Goal: Task Accomplishment & Management: Manage account settings

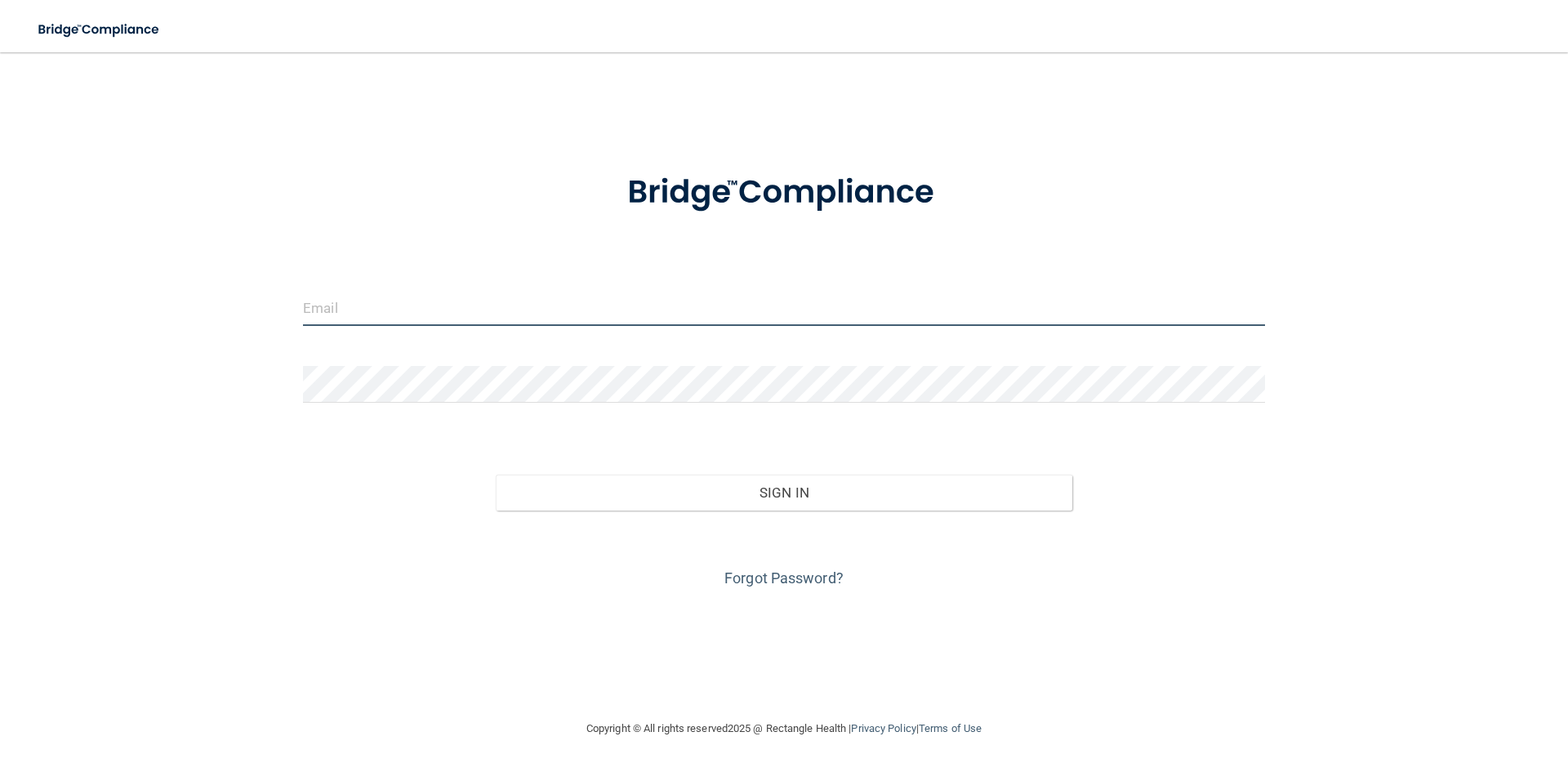
click at [336, 307] on input "email" at bounding box center [784, 307] width 962 height 37
type input "[EMAIL_ADDRESS][DOMAIN_NAME]"
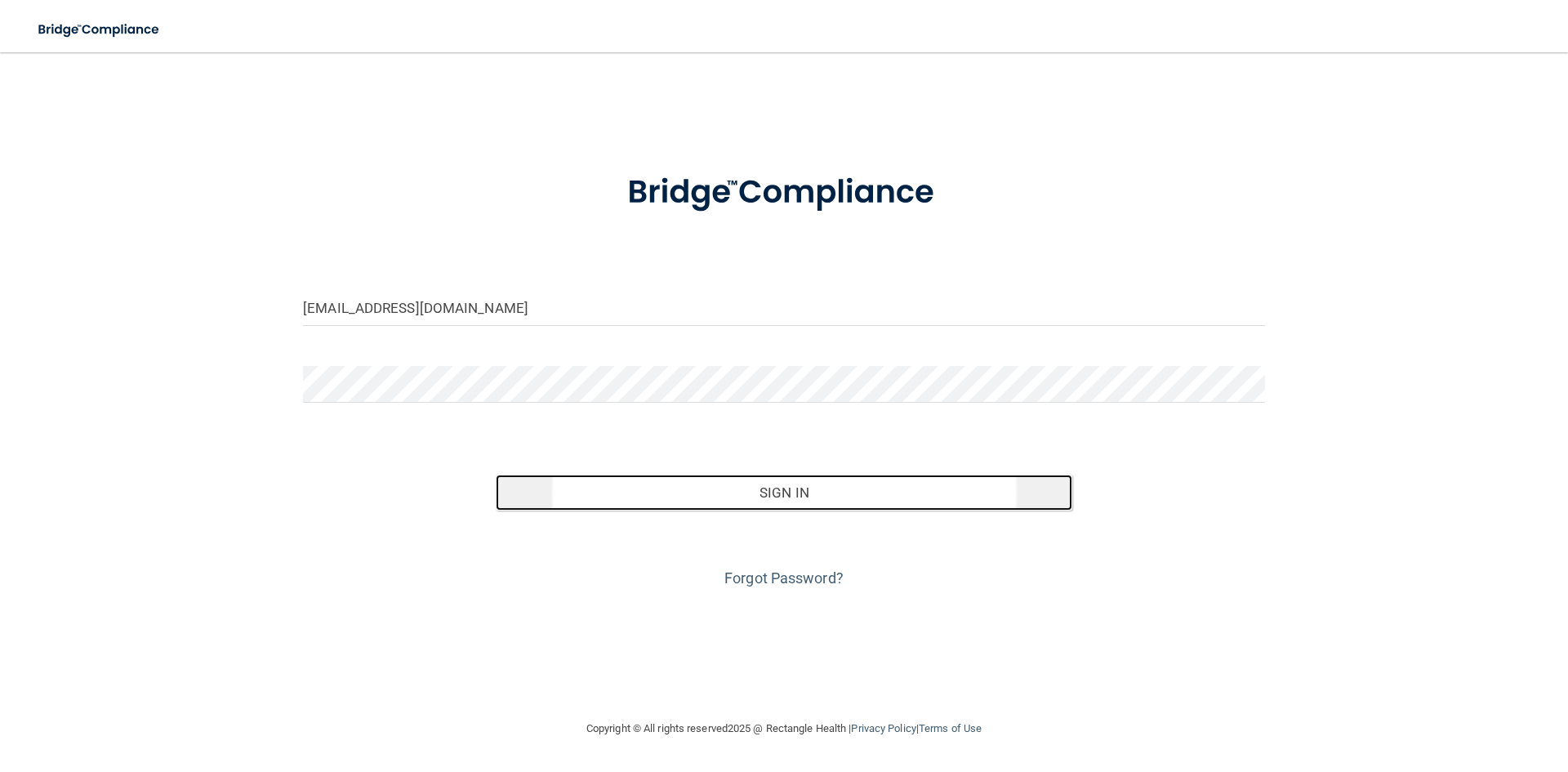
click at [672, 491] on button "Sign In" at bounding box center [784, 492] width 577 height 36
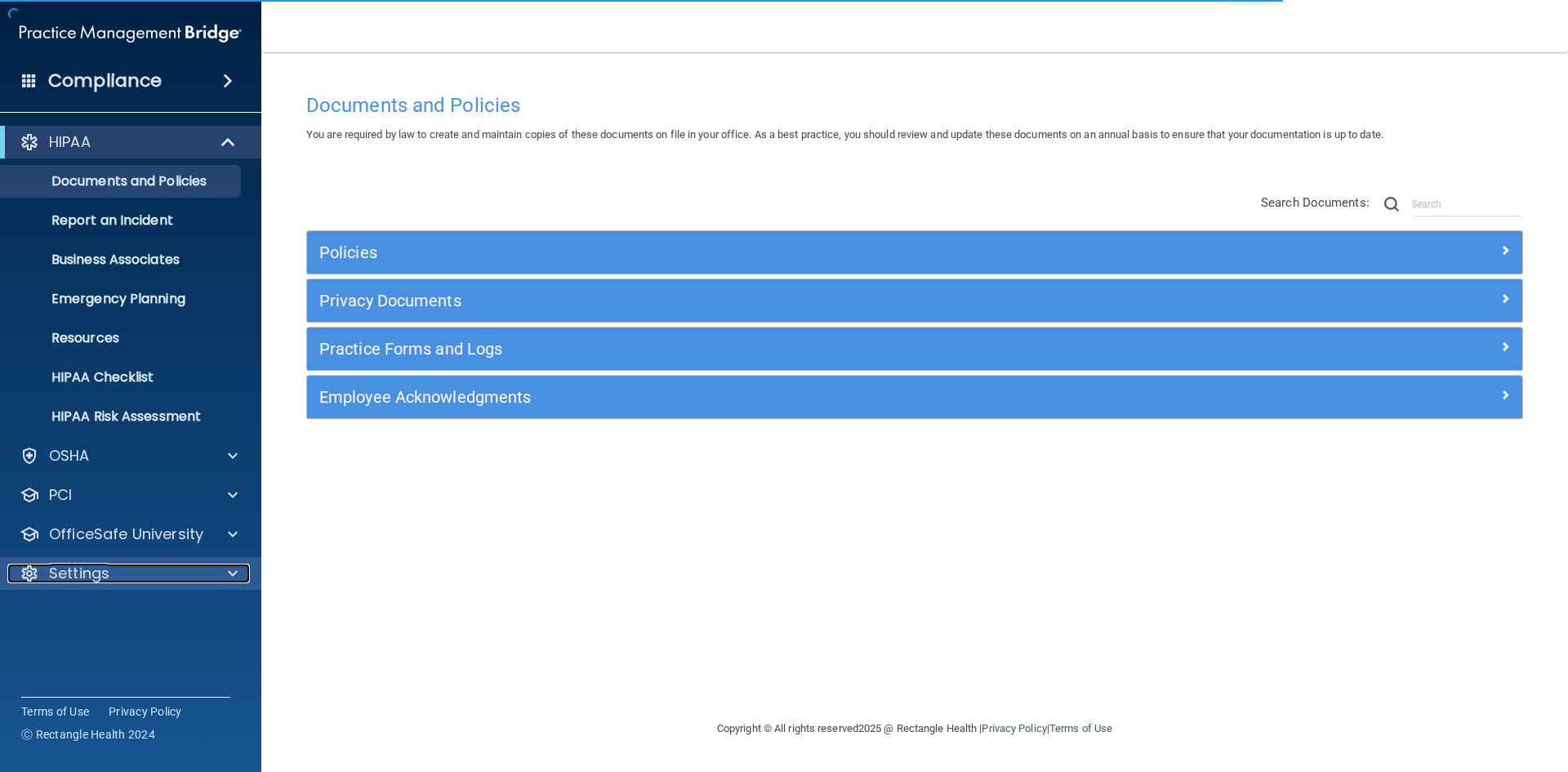
click at [200, 578] on div "Settings" at bounding box center [108, 573] width 202 height 19
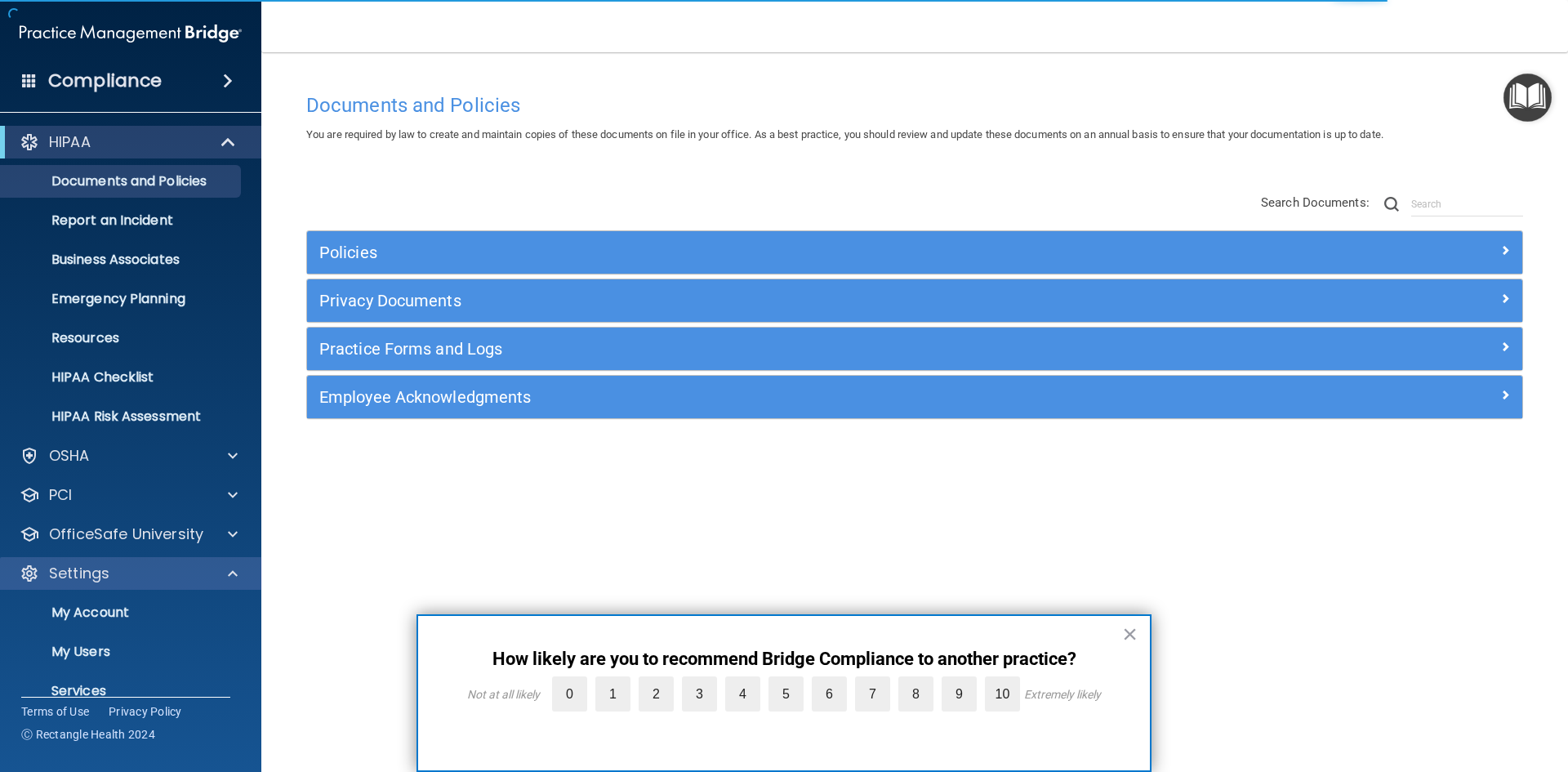
scroll to position [63, 0]
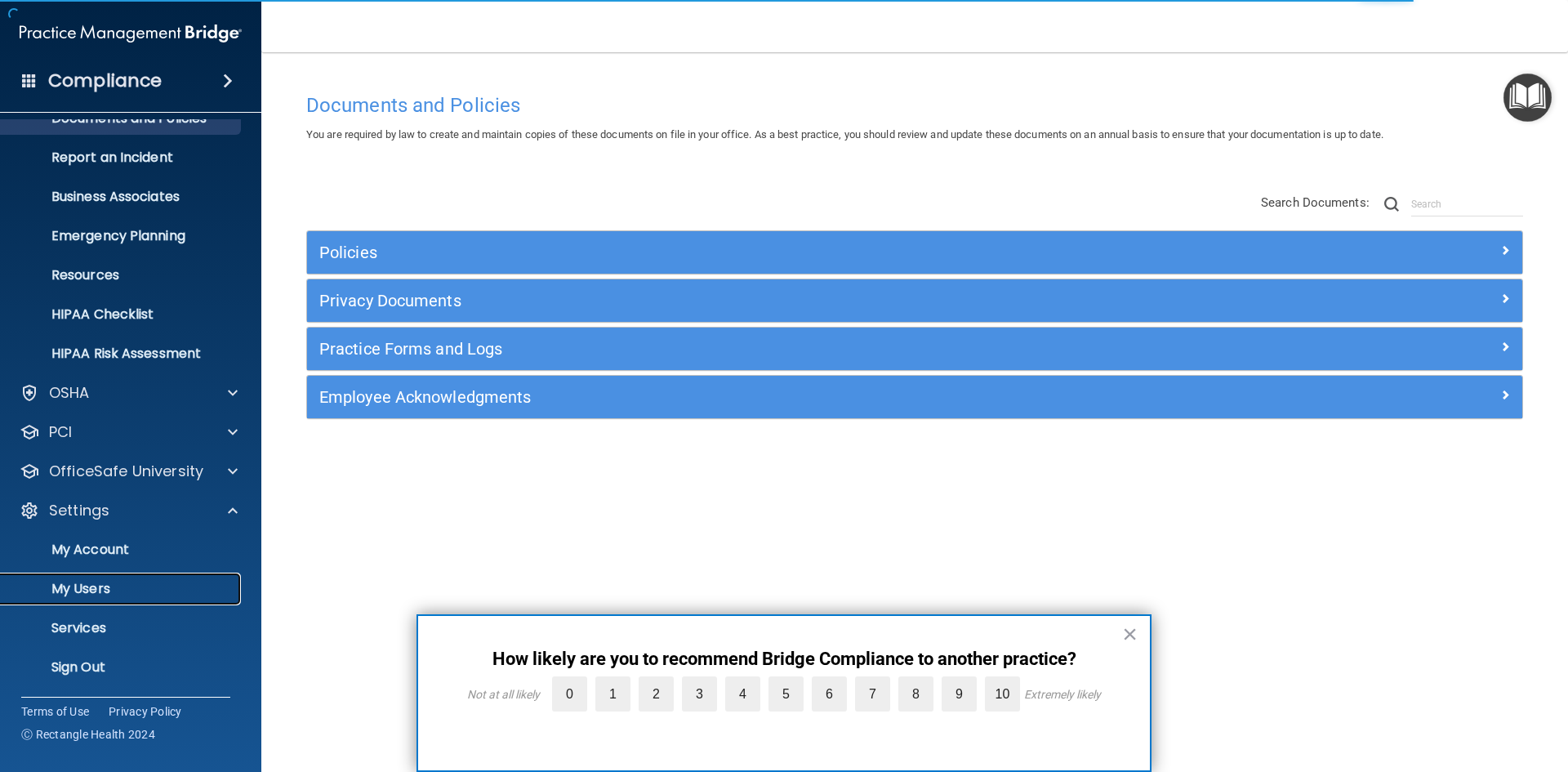
click at [196, 579] on link "My Users" at bounding box center [112, 589] width 258 height 33
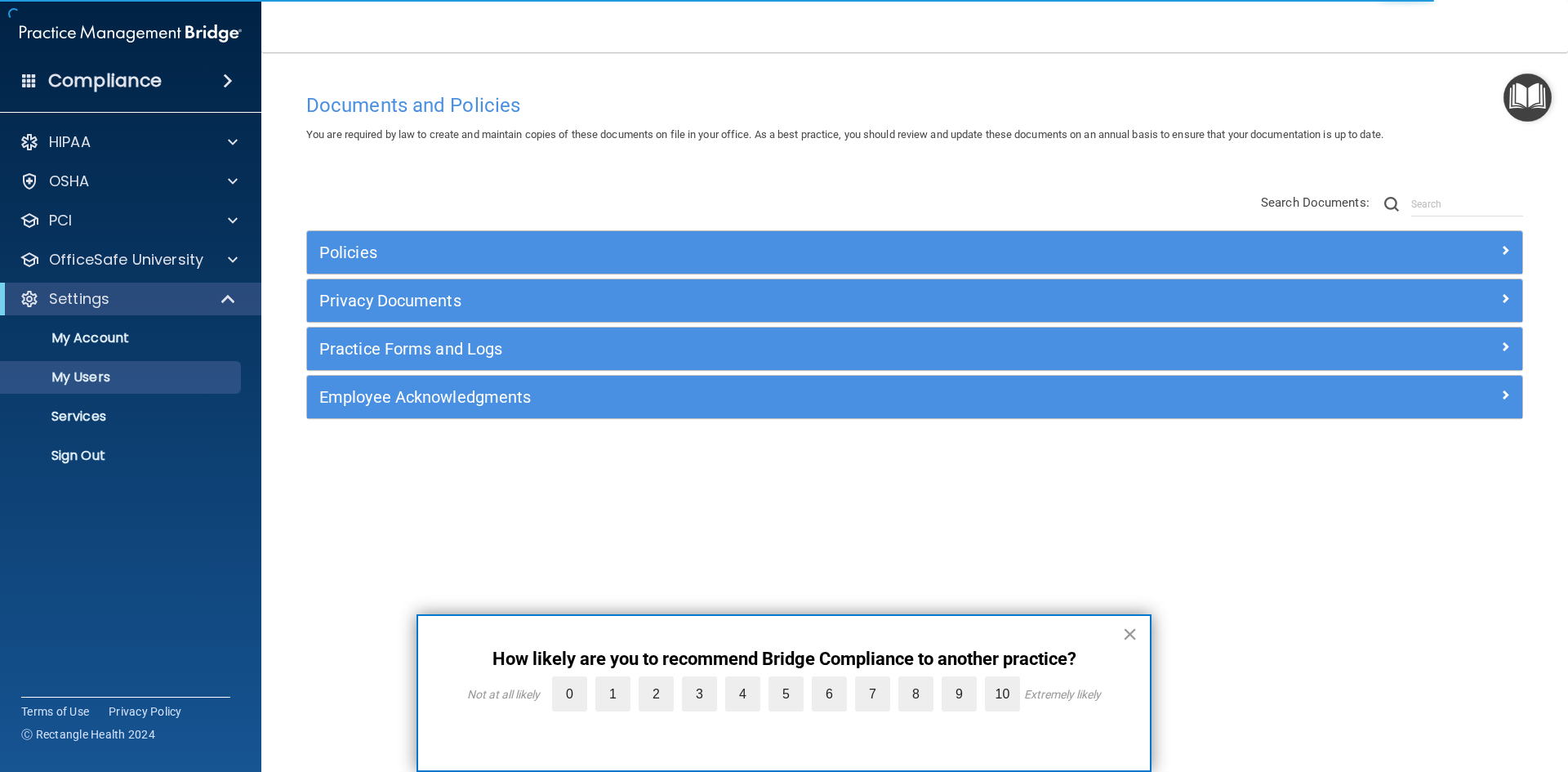
select select "20"
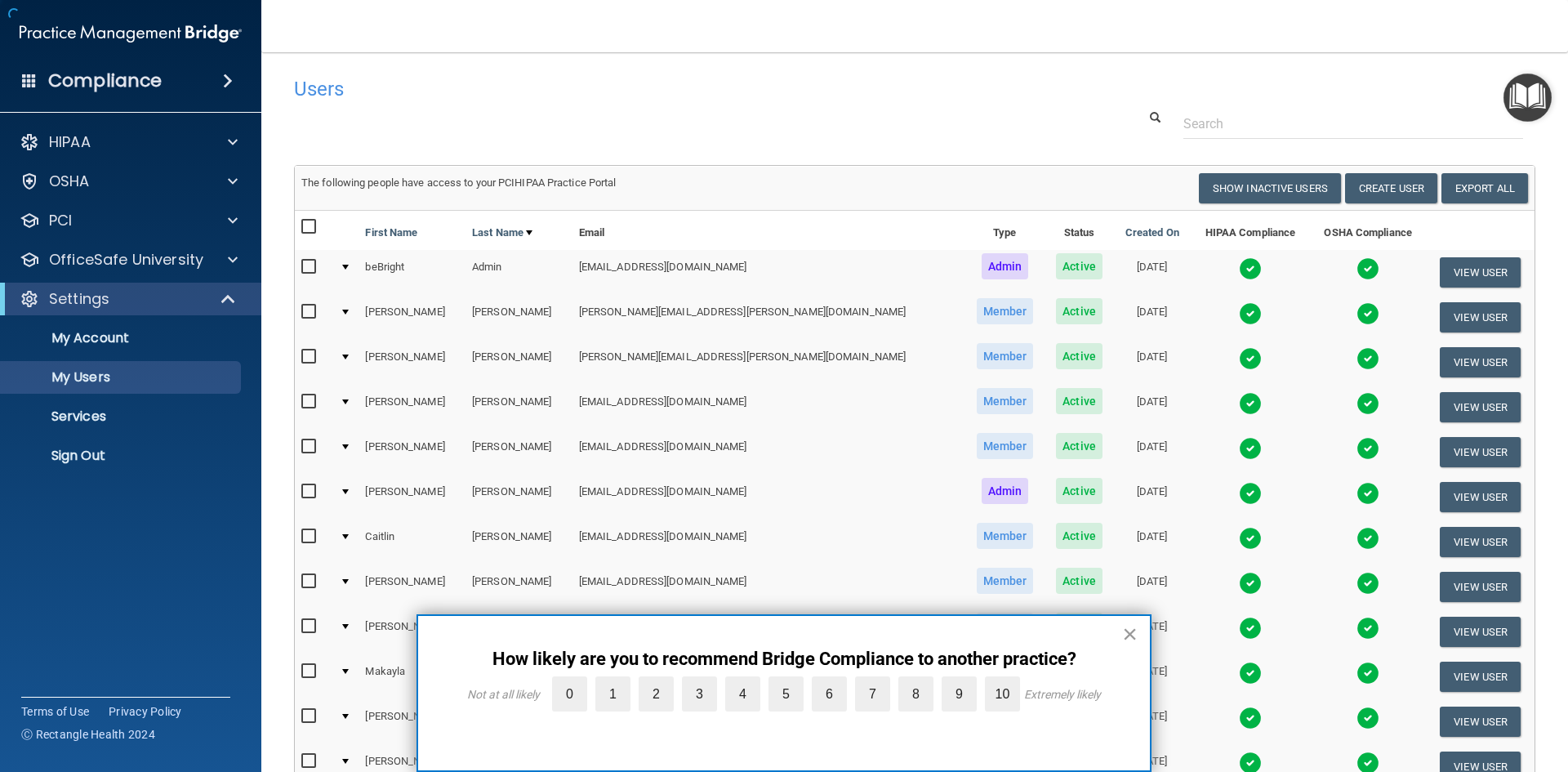
click at [1131, 632] on button "×" at bounding box center [1129, 633] width 15 height 26
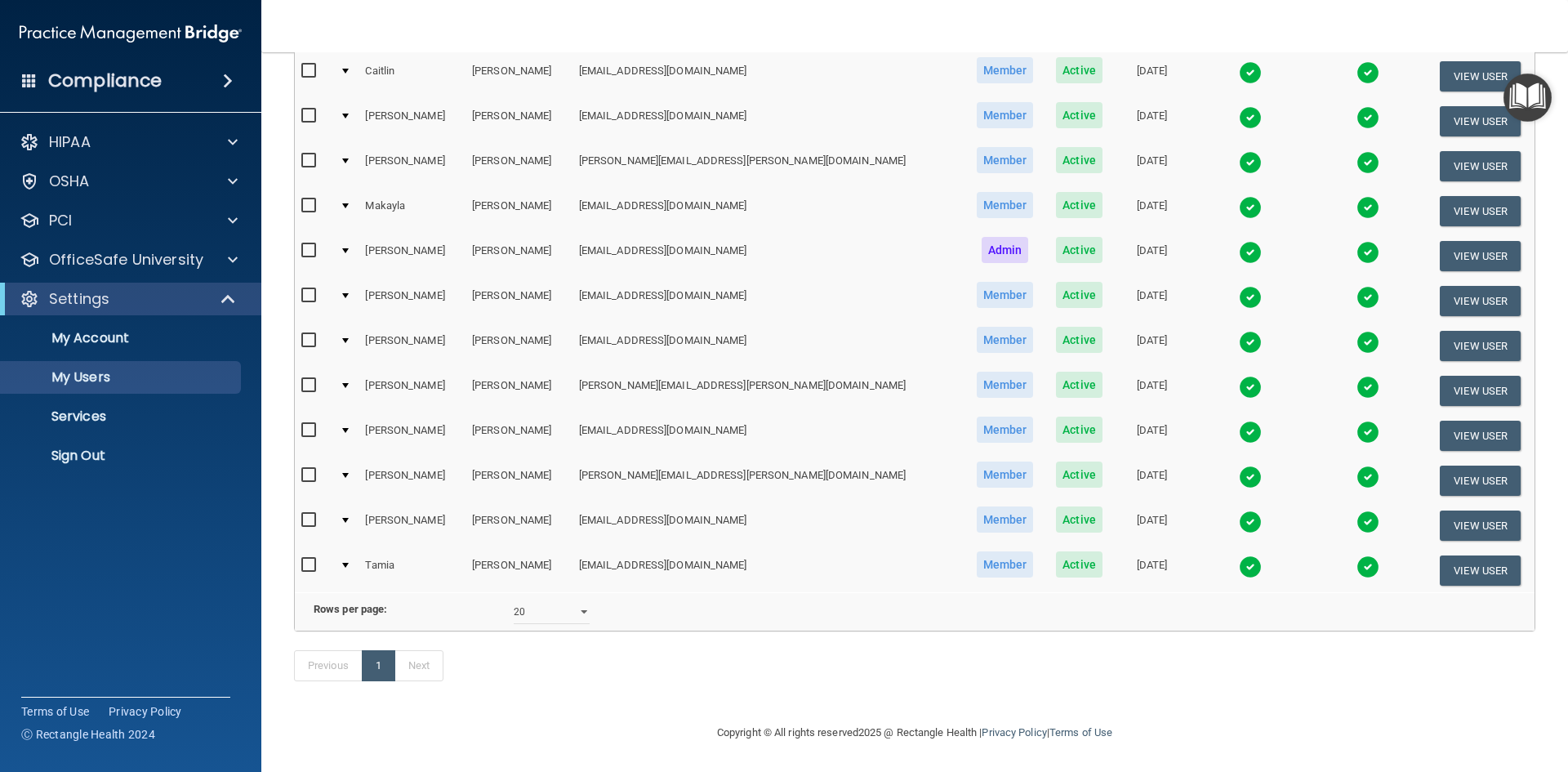
scroll to position [408, 0]
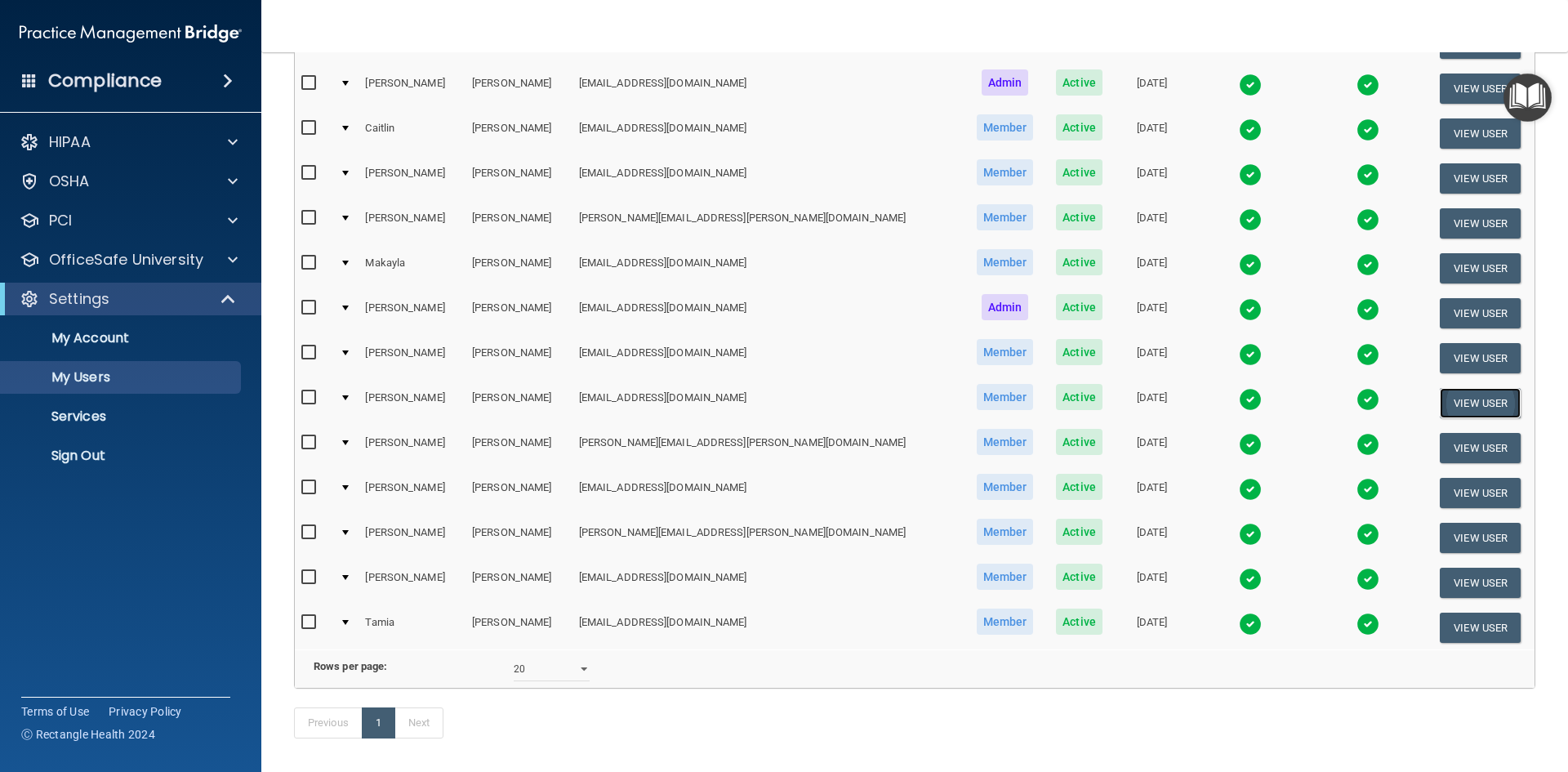
click at [1463, 403] on button "View User" at bounding box center [1479, 402] width 80 height 30
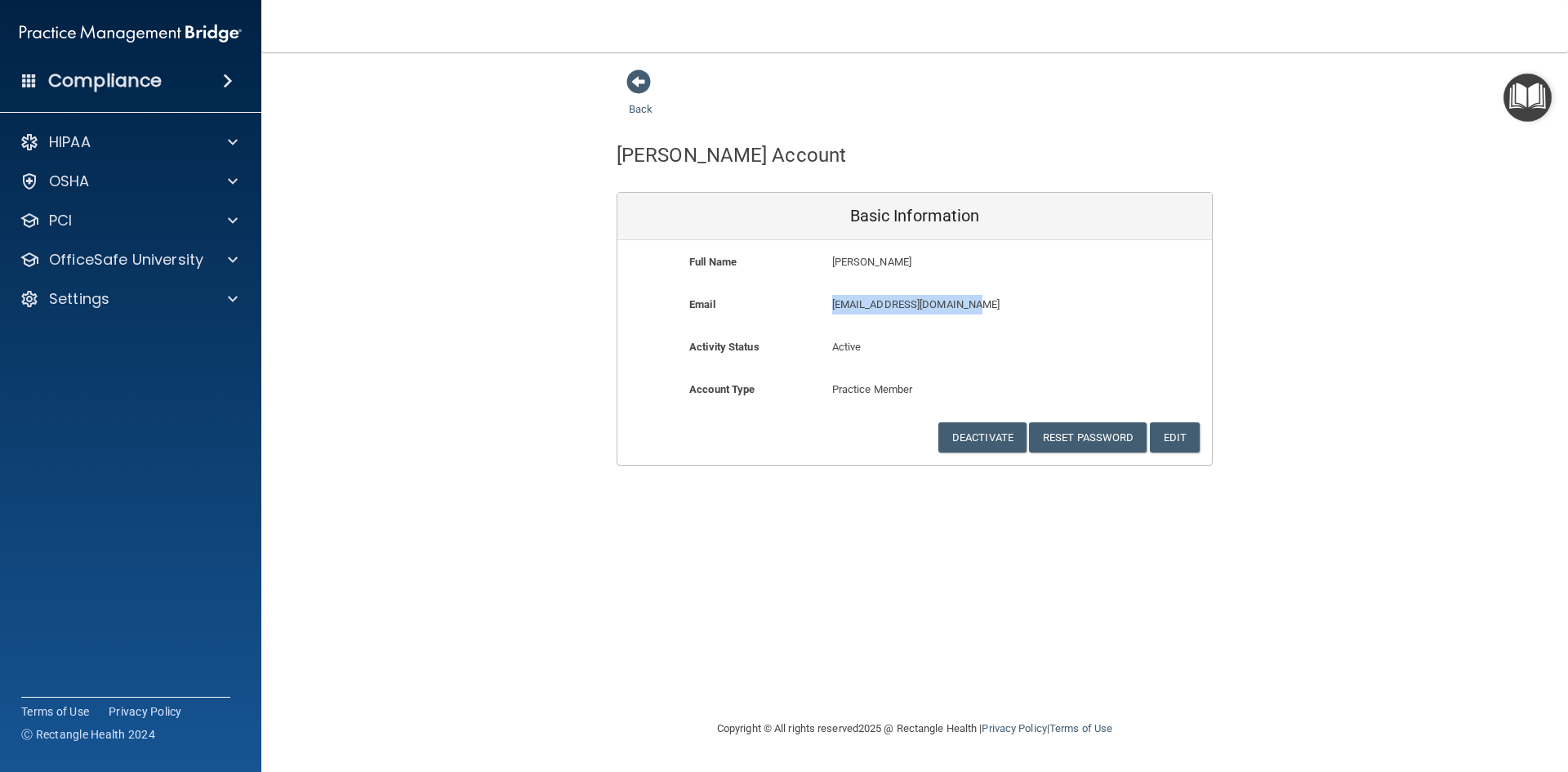
drag, startPoint x: 965, startPoint y: 305, endPoint x: 818, endPoint y: 304, distance: 147.0
click at [818, 304] on div "Email [EMAIL_ADDRESS][DOMAIN_NAME] [EMAIL_ADDRESS][DOMAIN_NAME]" at bounding box center [914, 309] width 595 height 30
copy div "[EMAIL_ADDRESS][DOMAIN_NAME]"
click at [1107, 442] on button "Reset Password" at bounding box center [1087, 437] width 117 height 30
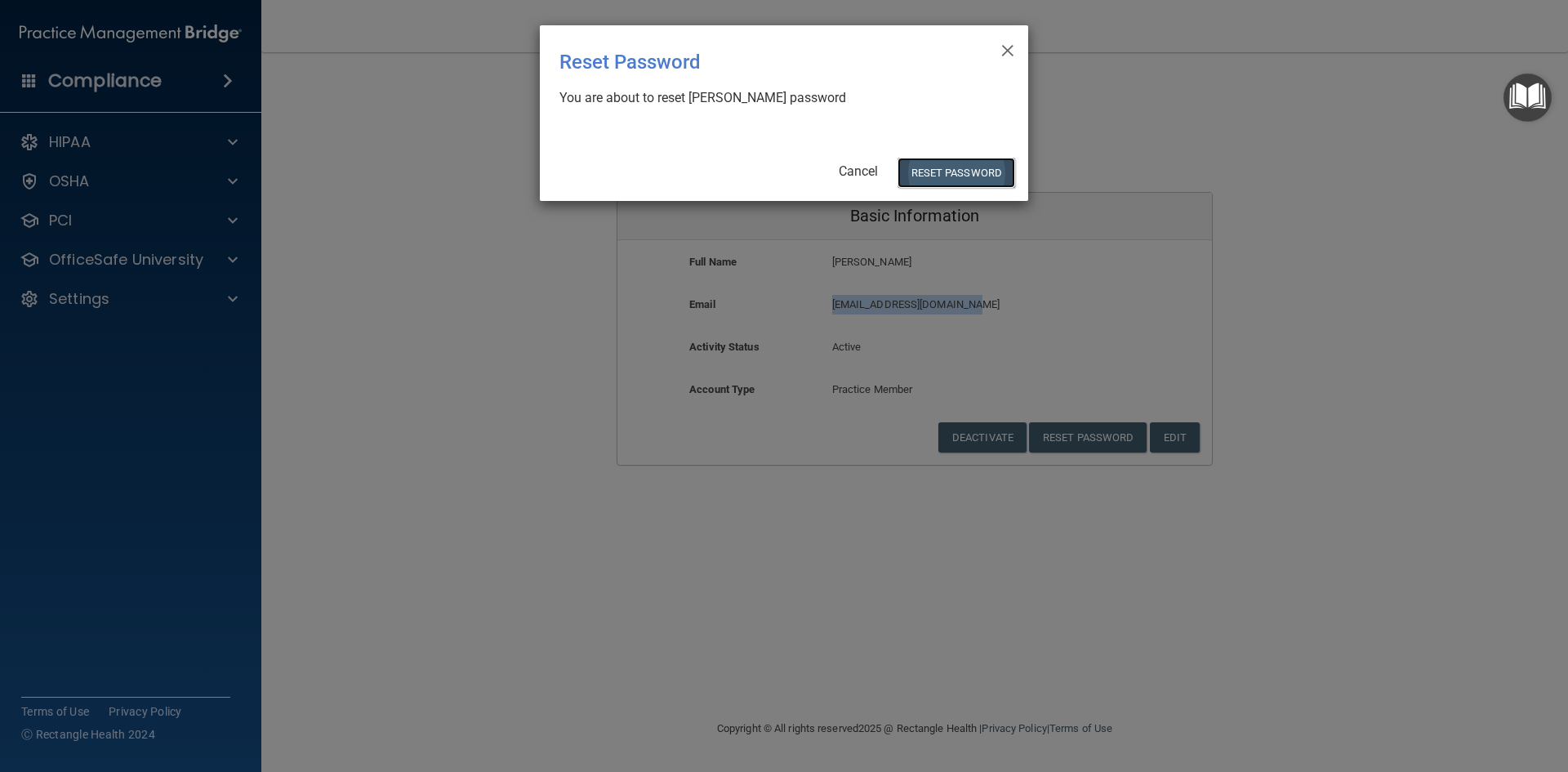
click at [973, 169] on button "Reset Password" at bounding box center [955, 172] width 117 height 30
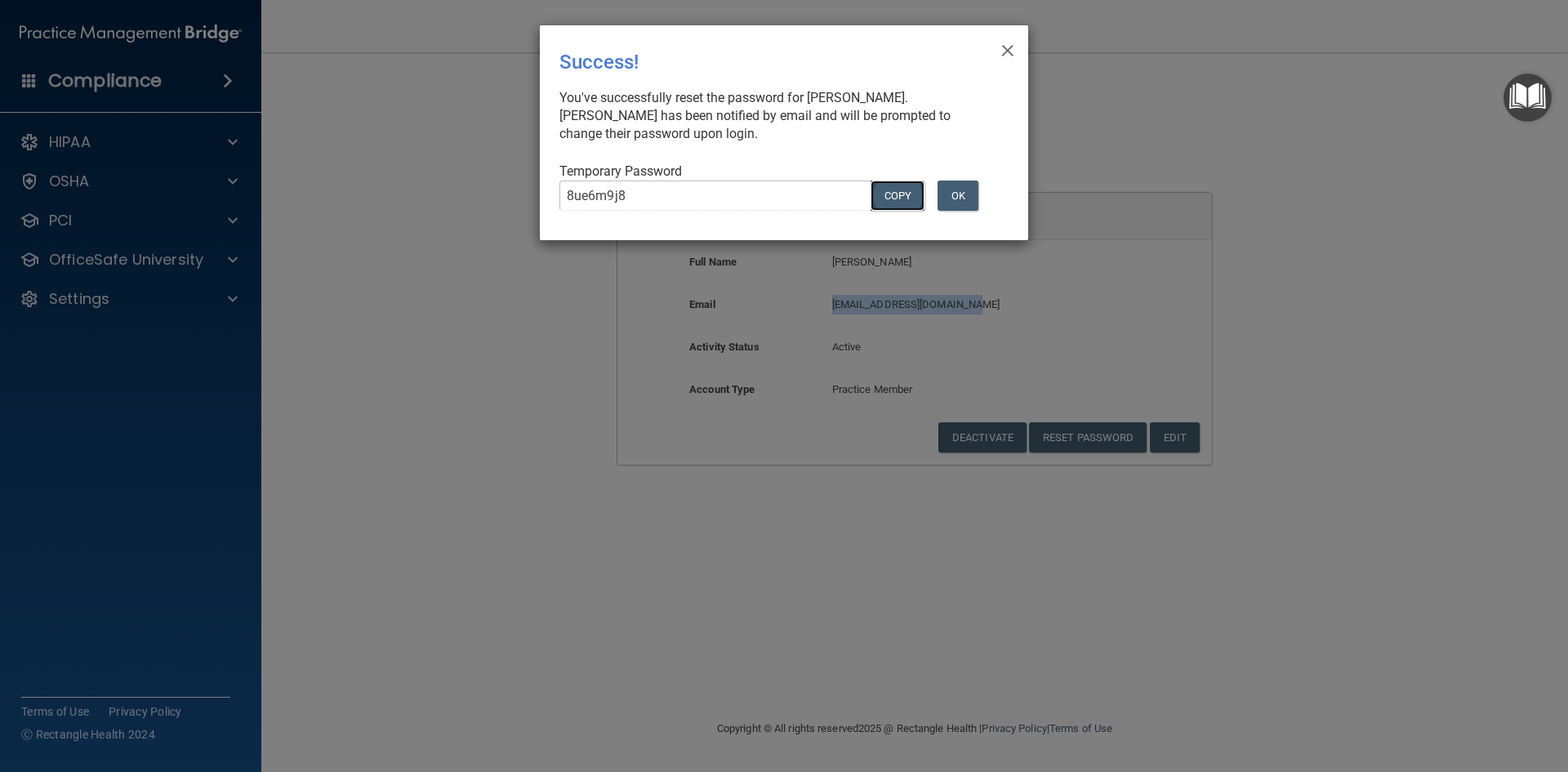
click at [901, 198] on button "COPY" at bounding box center [898, 195] width 54 height 30
click at [894, 196] on button "Copy" at bounding box center [898, 195] width 54 height 30
click at [962, 195] on button "OK" at bounding box center [958, 195] width 41 height 30
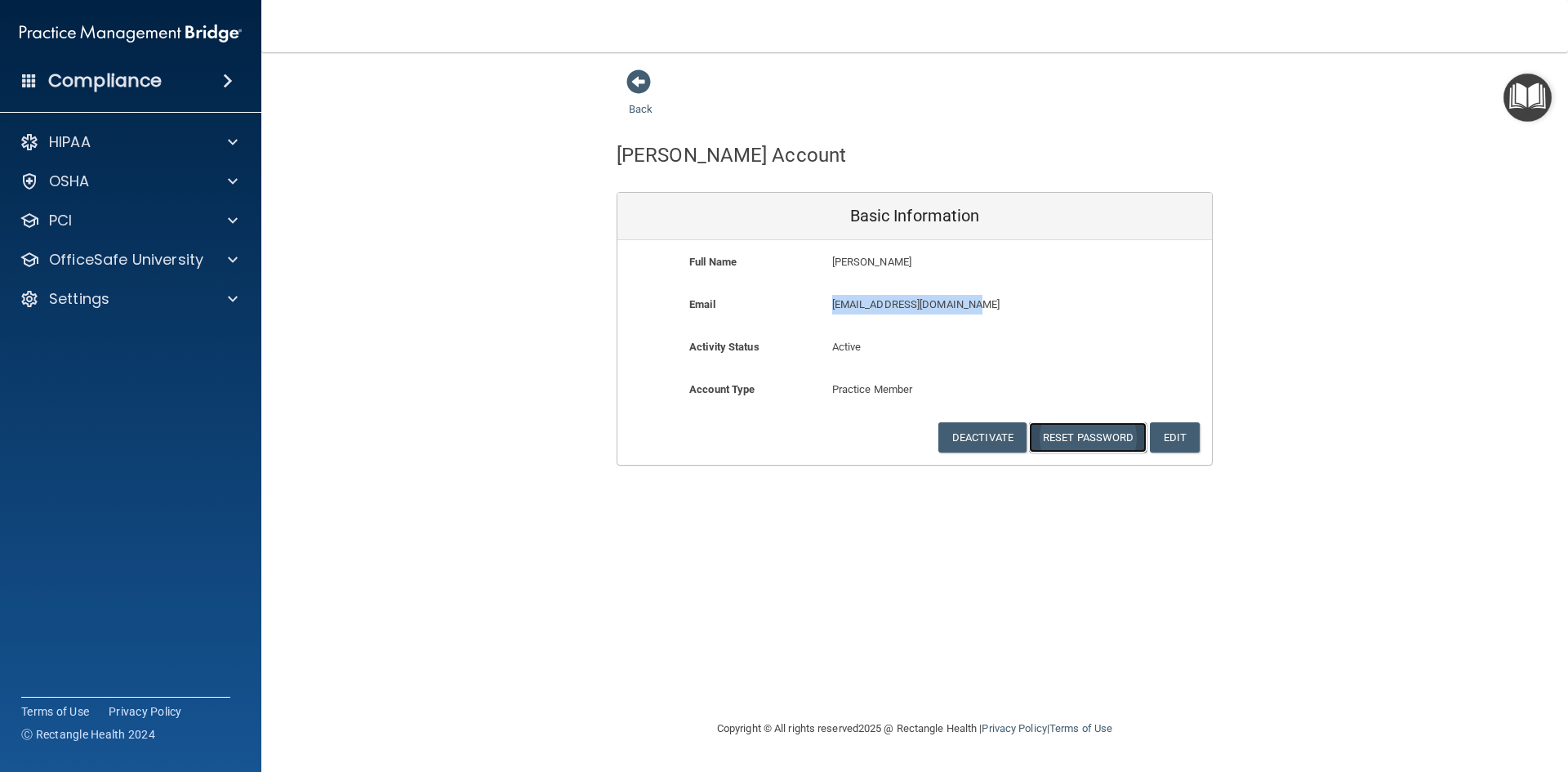
click at [1060, 436] on button "Reset Password" at bounding box center [1087, 437] width 117 height 30
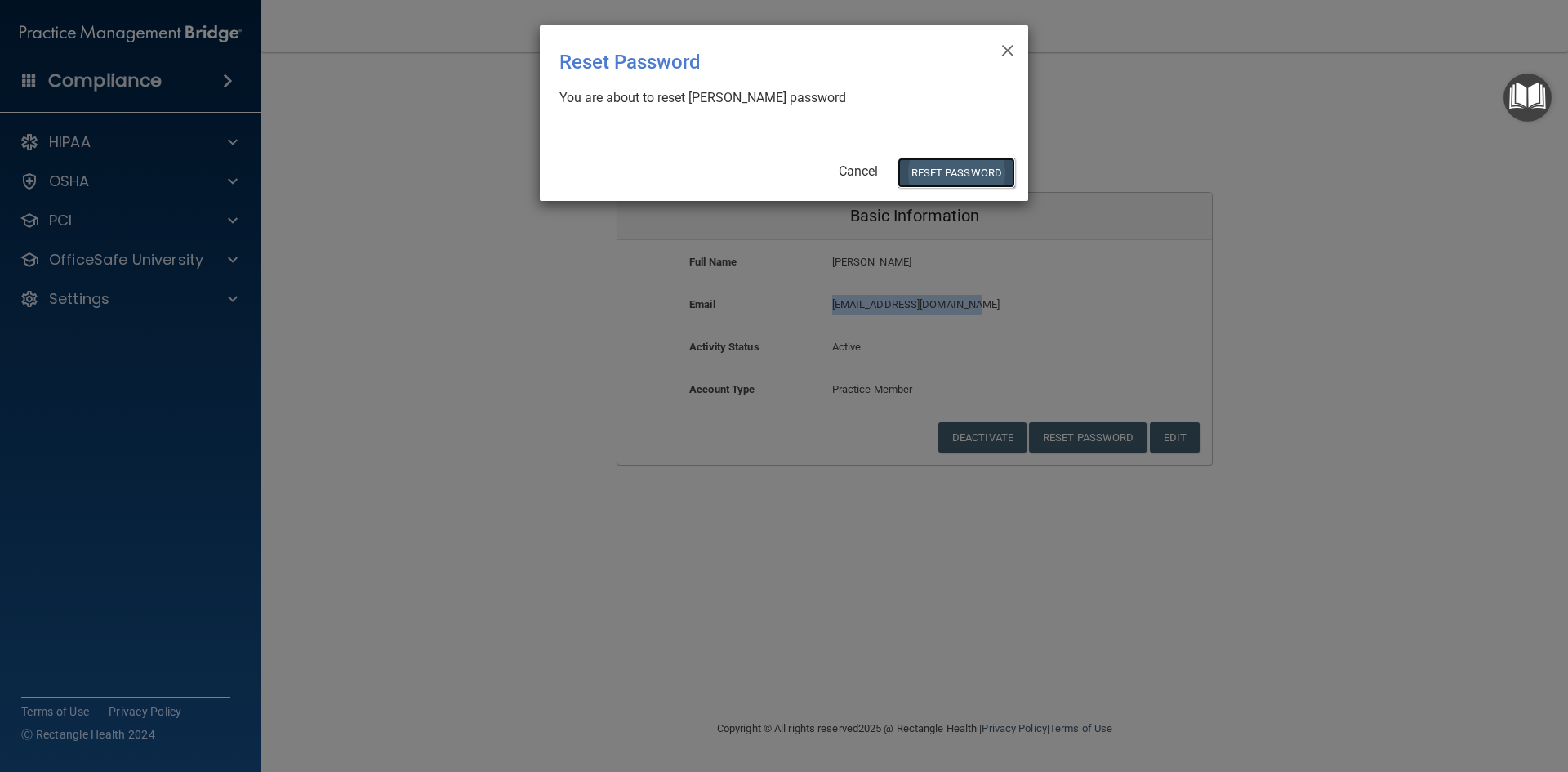
click at [936, 169] on button "Reset Password" at bounding box center [955, 172] width 117 height 30
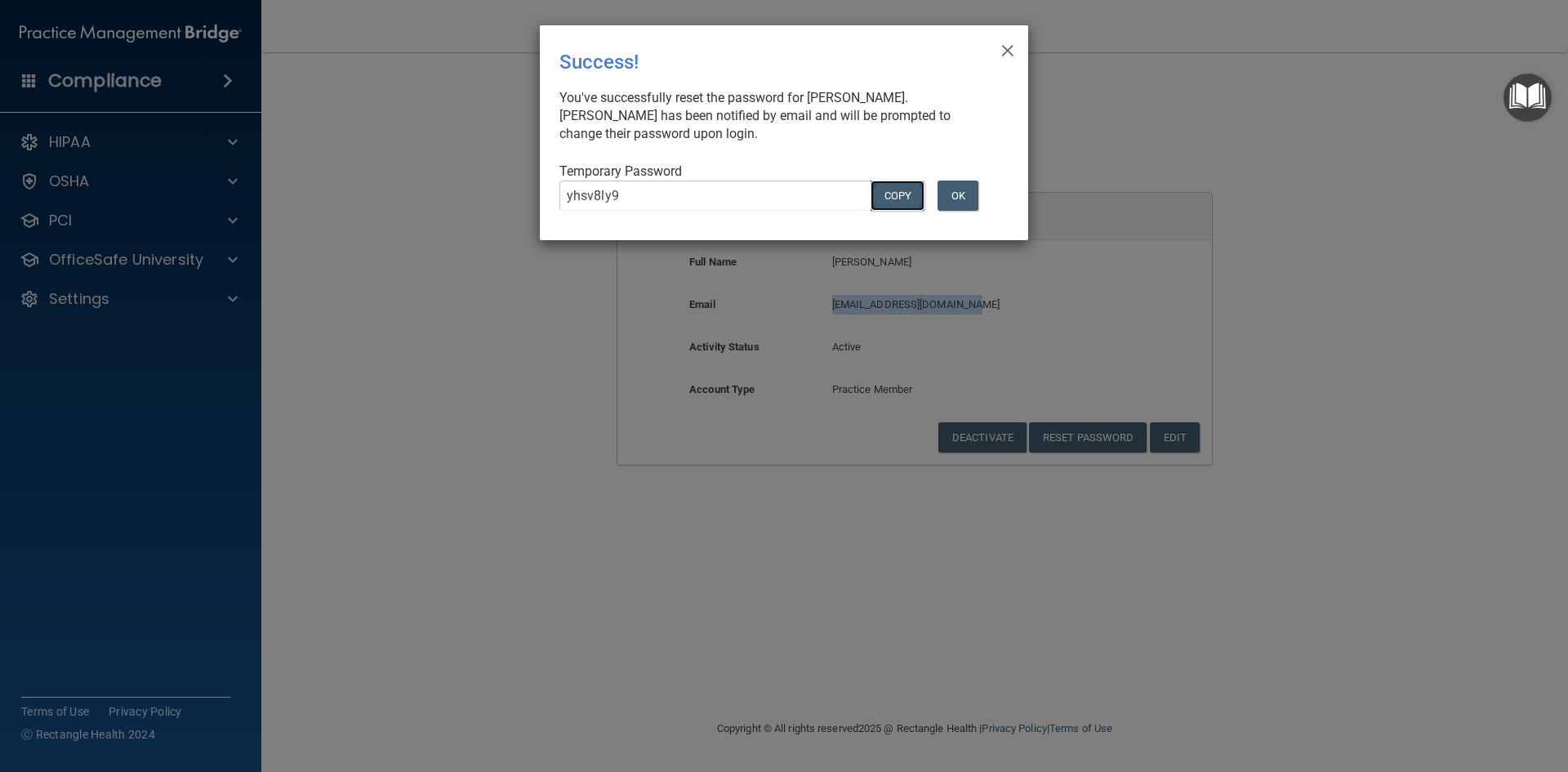
click at [886, 187] on button "COPY" at bounding box center [898, 195] width 54 height 30
